Goal: Information Seeking & Learning: Understand process/instructions

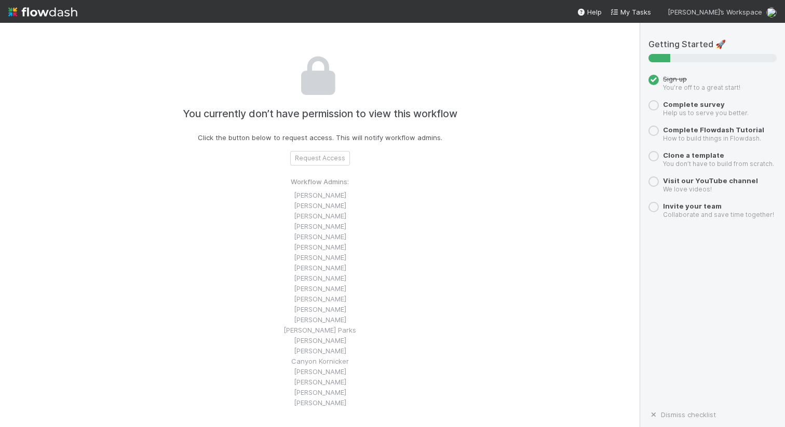
click at [742, 8] on span "[PERSON_NAME]’s Workspace" at bounding box center [715, 12] width 95 height 8
click at [41, 15] on div "👋 Hey Phil Workspace settings Create workspace User Settings Logout" at bounding box center [392, 213] width 785 height 427
click at [34, 14] on img at bounding box center [42, 12] width 69 height 18
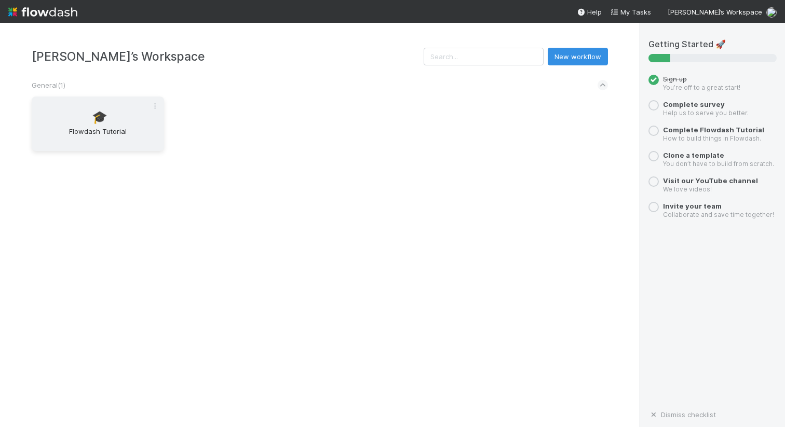
click at [130, 125] on div "🎓 Flowdash Tutorial" at bounding box center [98, 124] width 132 height 55
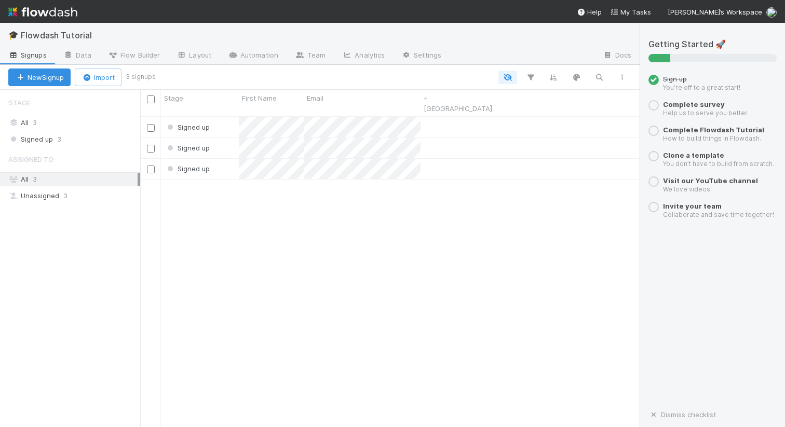
scroll to position [319, 500]
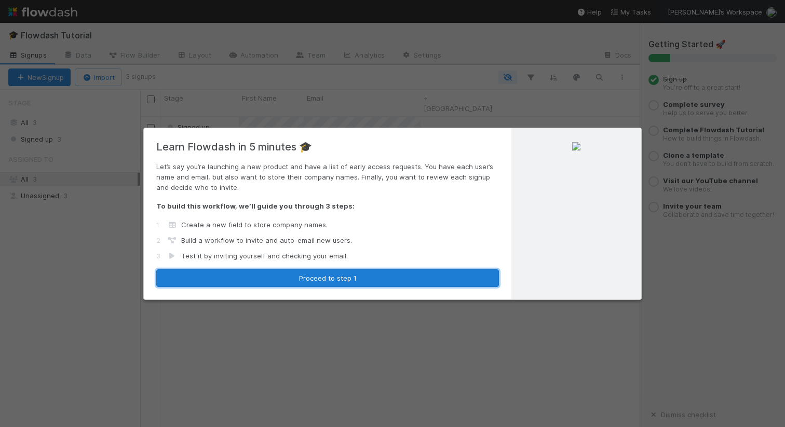
click at [340, 274] on button "Proceed to step 1" at bounding box center [327, 279] width 343 height 18
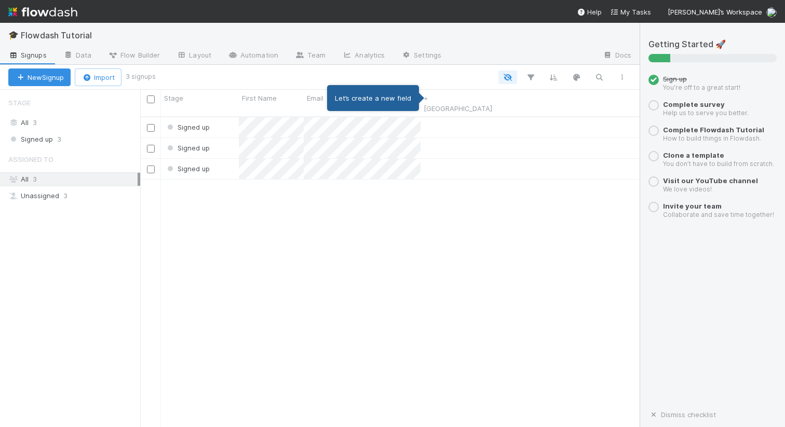
click at [400, 98] on div "Let’s create a new field" at bounding box center [373, 98] width 92 height 26
click at [453, 102] on link "+ [GEOGRAPHIC_DATA]" at bounding box center [458, 103] width 69 height 19
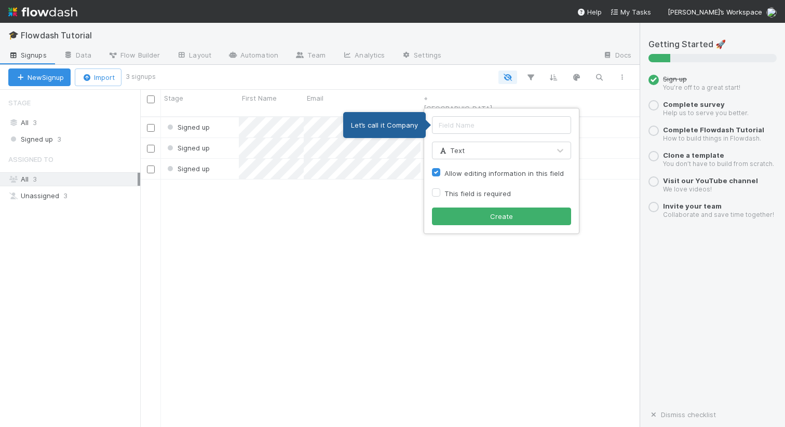
click at [470, 143] on div "Text" at bounding box center [491, 150] width 117 height 17
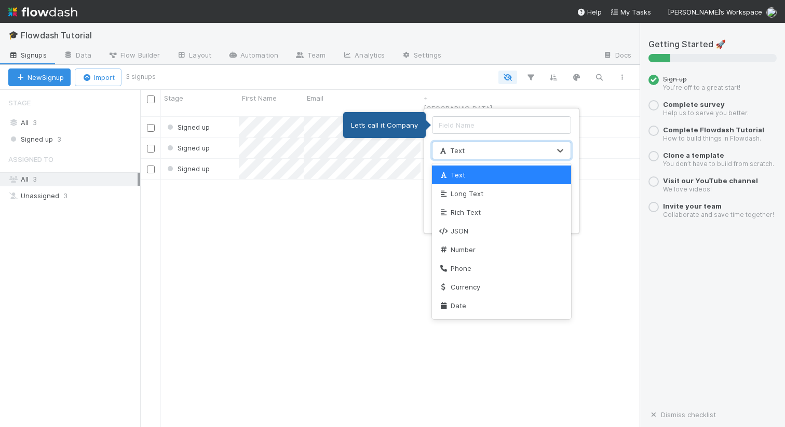
click at [318, 244] on div "option Text focused, 1 of 18. 18 results available. Use Up and Down to choose o…" at bounding box center [392, 213] width 785 height 427
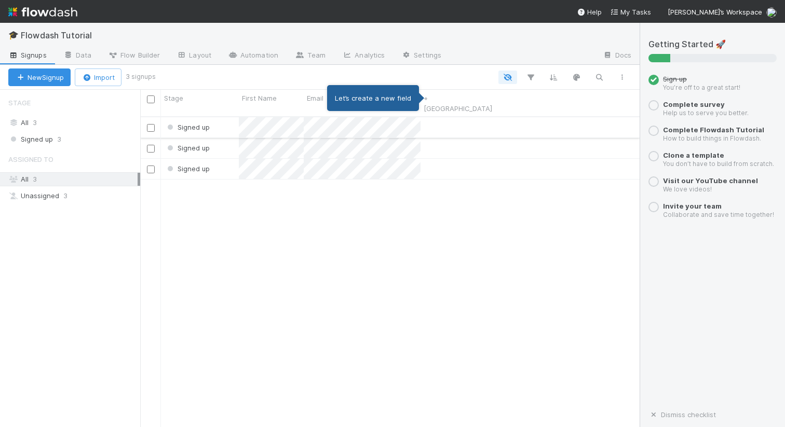
click at [227, 117] on div "Signed up" at bounding box center [200, 127] width 78 height 20
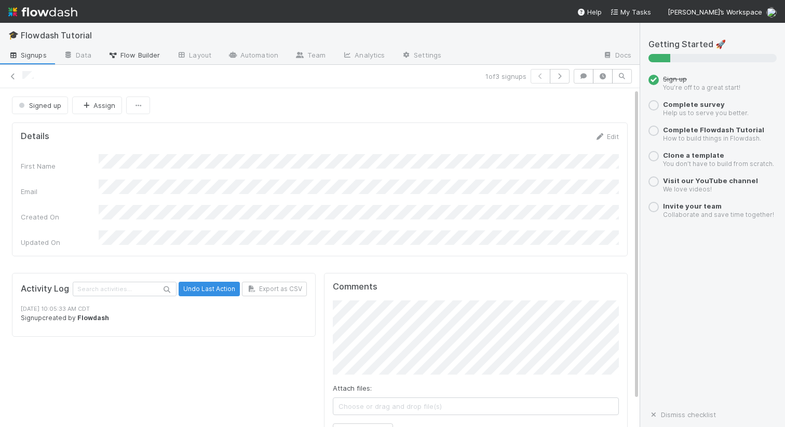
click at [125, 54] on span "Flow Builder" at bounding box center [134, 55] width 52 height 10
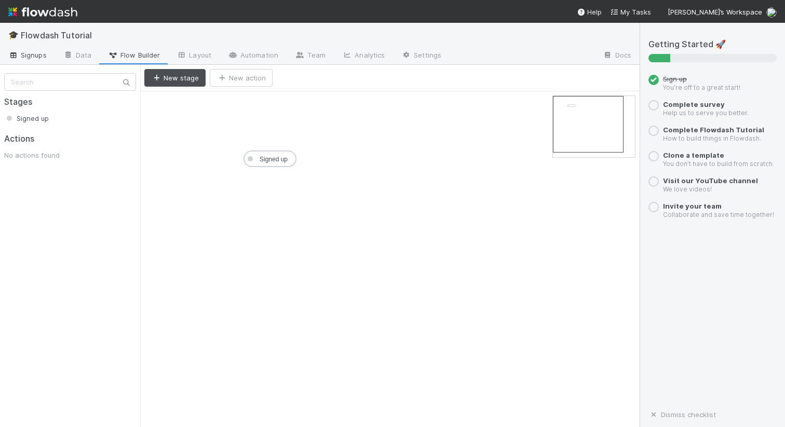
click at [32, 55] on span "Signups" at bounding box center [27, 55] width 38 height 10
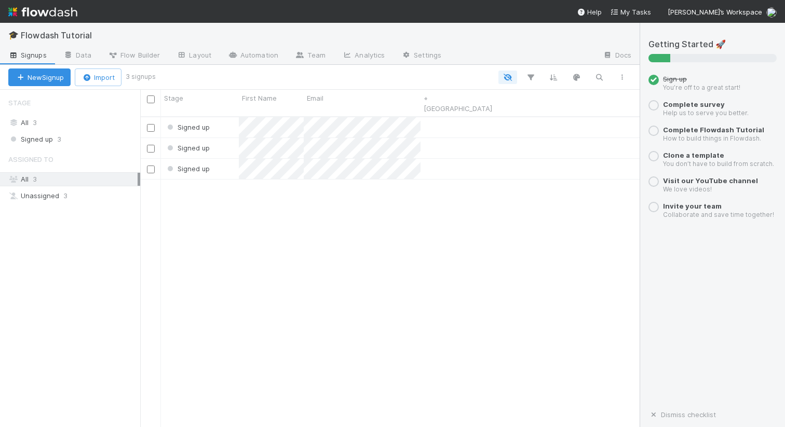
scroll to position [319, 500]
click at [677, 423] on div "Getting Started 🚀 Sign up You’re off to a great start! Complete survey Help us …" at bounding box center [712, 225] width 145 height 405
click at [670, 415] on link "Dismiss checklist" at bounding box center [683, 415] width 68 height 8
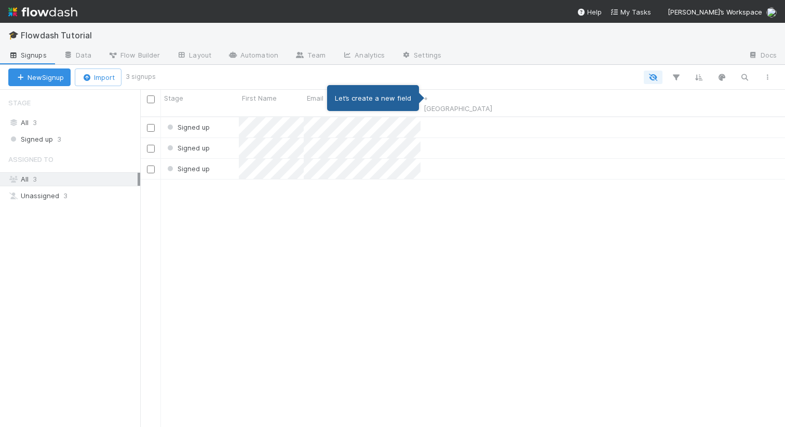
click at [371, 282] on div "Signed up Signed up Signed up" at bounding box center [462, 276] width 645 height 318
